Goal: Transaction & Acquisition: Purchase product/service

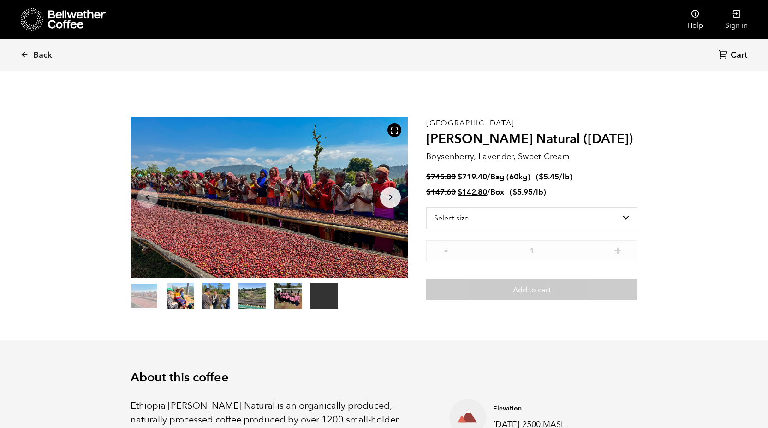
scroll to position [401, 491]
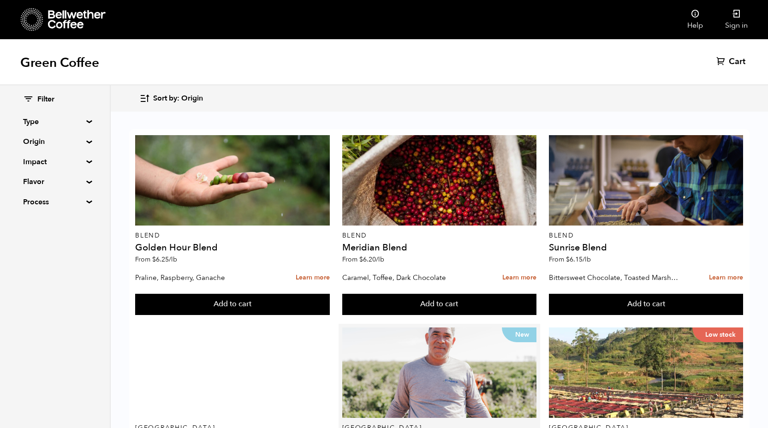
scroll to position [177, 0]
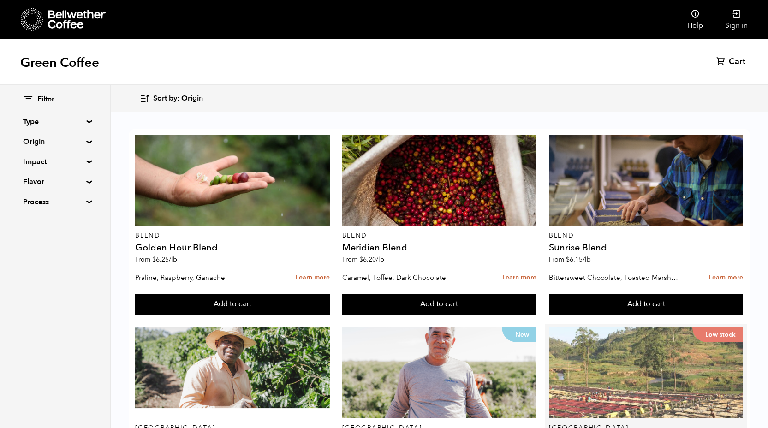
click at [586, 327] on div "Low stock" at bounding box center [646, 372] width 195 height 90
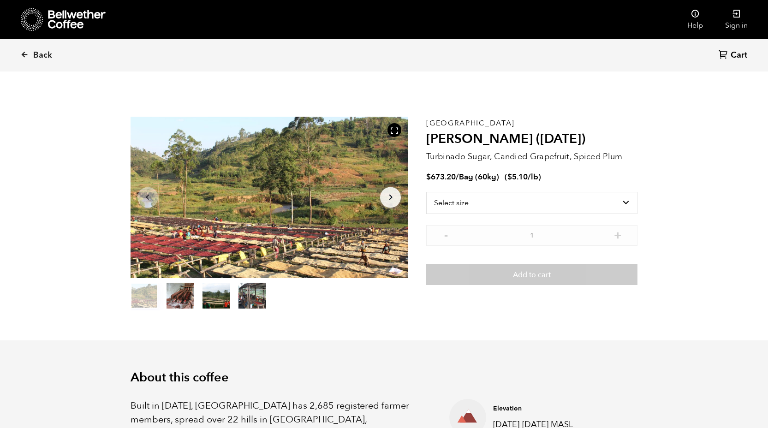
scroll to position [401, 491]
click at [615, 200] on select "Select size Bag (60kg) (132 lbs)" at bounding box center [531, 203] width 211 height 22
select select "bag-3"
click at [426, 192] on select "Select size Bag (60kg) (132 lbs)" at bounding box center [531, 203] width 211 height 22
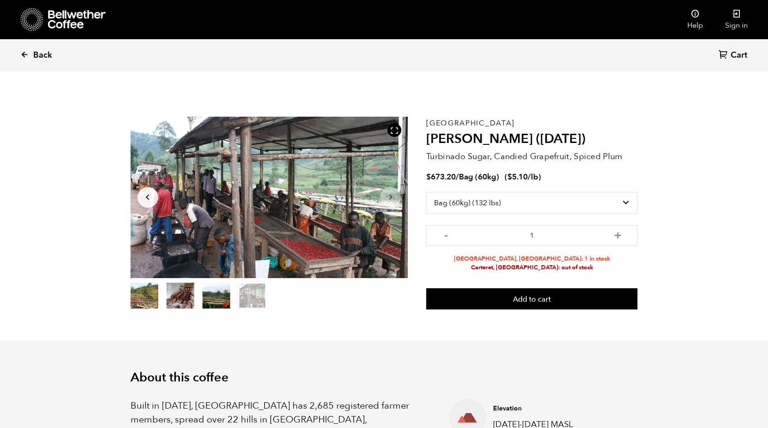
click at [25, 52] on icon at bounding box center [24, 54] width 8 height 8
